Goal: Navigation & Orientation: Understand site structure

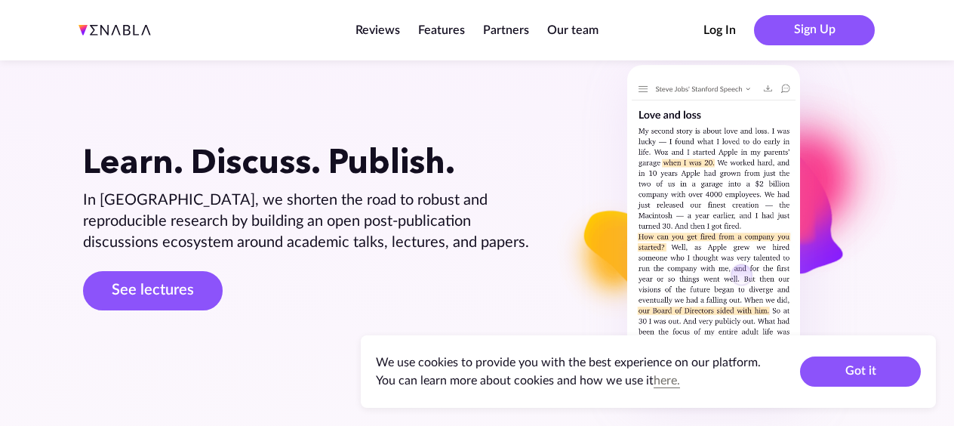
scroll to position [75, 0]
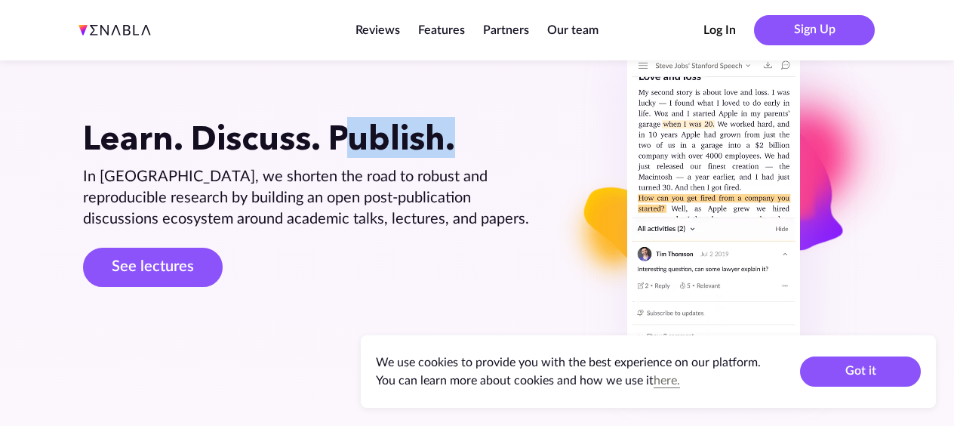
drag, startPoint x: 339, startPoint y: 137, endPoint x: 445, endPoint y: 130, distance: 105.9
click at [445, 130] on h1 "Learn. Discuss. Publish." at bounding box center [308, 138] width 451 height 40
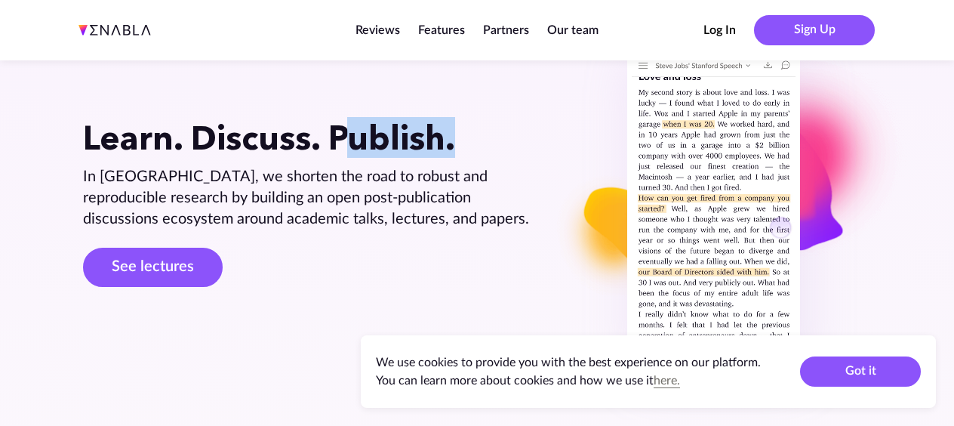
scroll to position [0, 0]
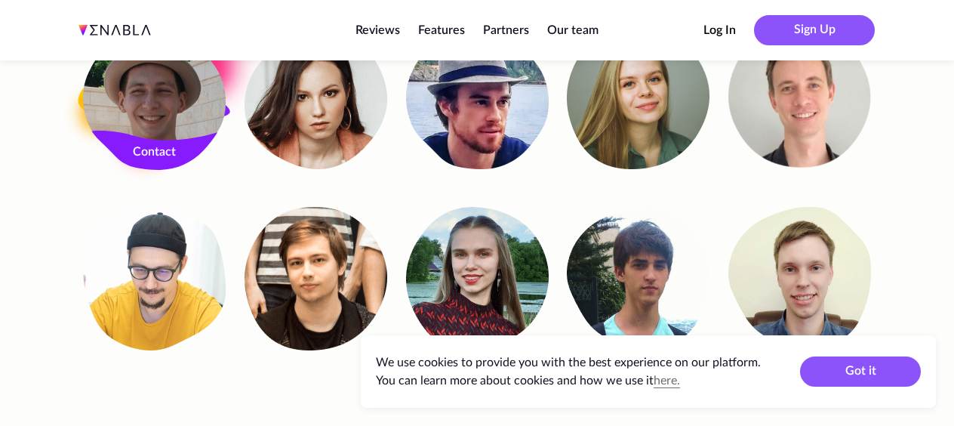
scroll to position [3155, 0]
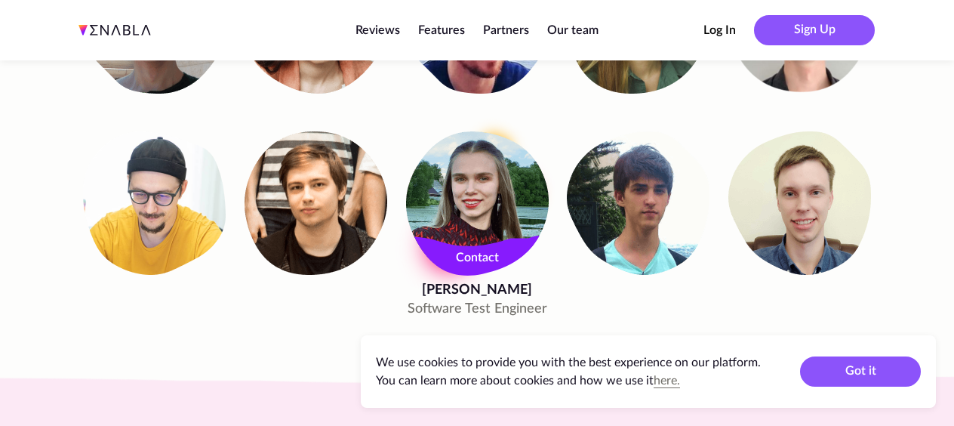
drag, startPoint x: 433, startPoint y: 267, endPoint x: 526, endPoint y: 267, distance: 92.9
click at [526, 267] on div "Valeria Daylova Software Test Engineer Contact" at bounding box center [477, 224] width 143 height 187
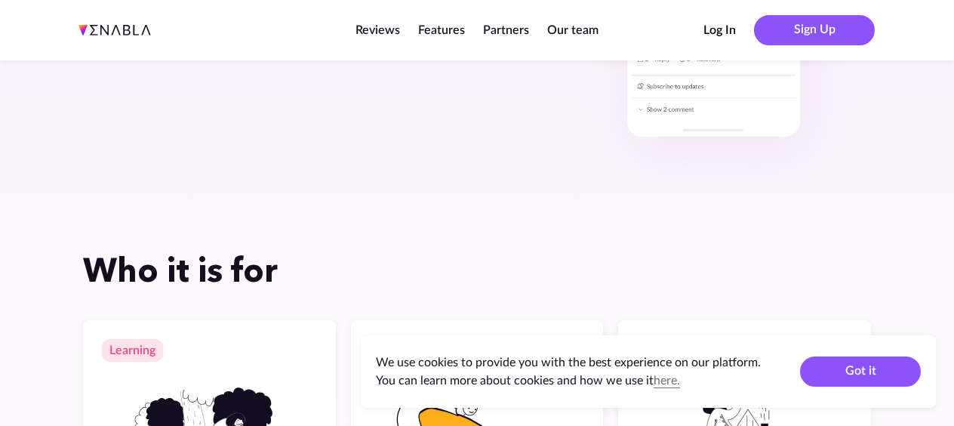
scroll to position [0, 0]
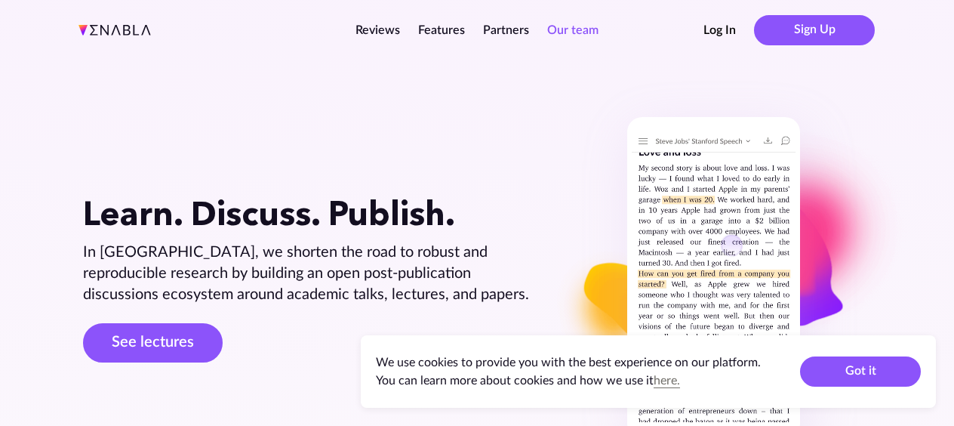
click at [575, 30] on link "Our team" at bounding box center [572, 30] width 51 height 12
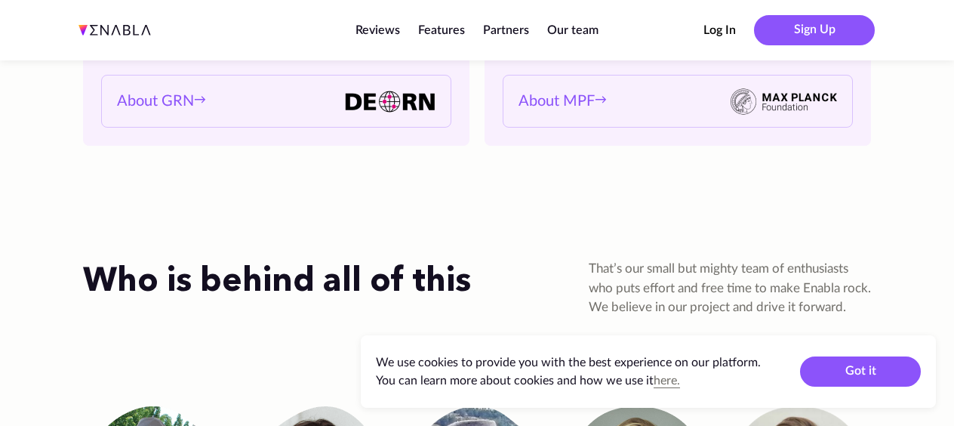
scroll to position [2693, 0]
